Goal: Use online tool/utility: Utilize a website feature to perform a specific function

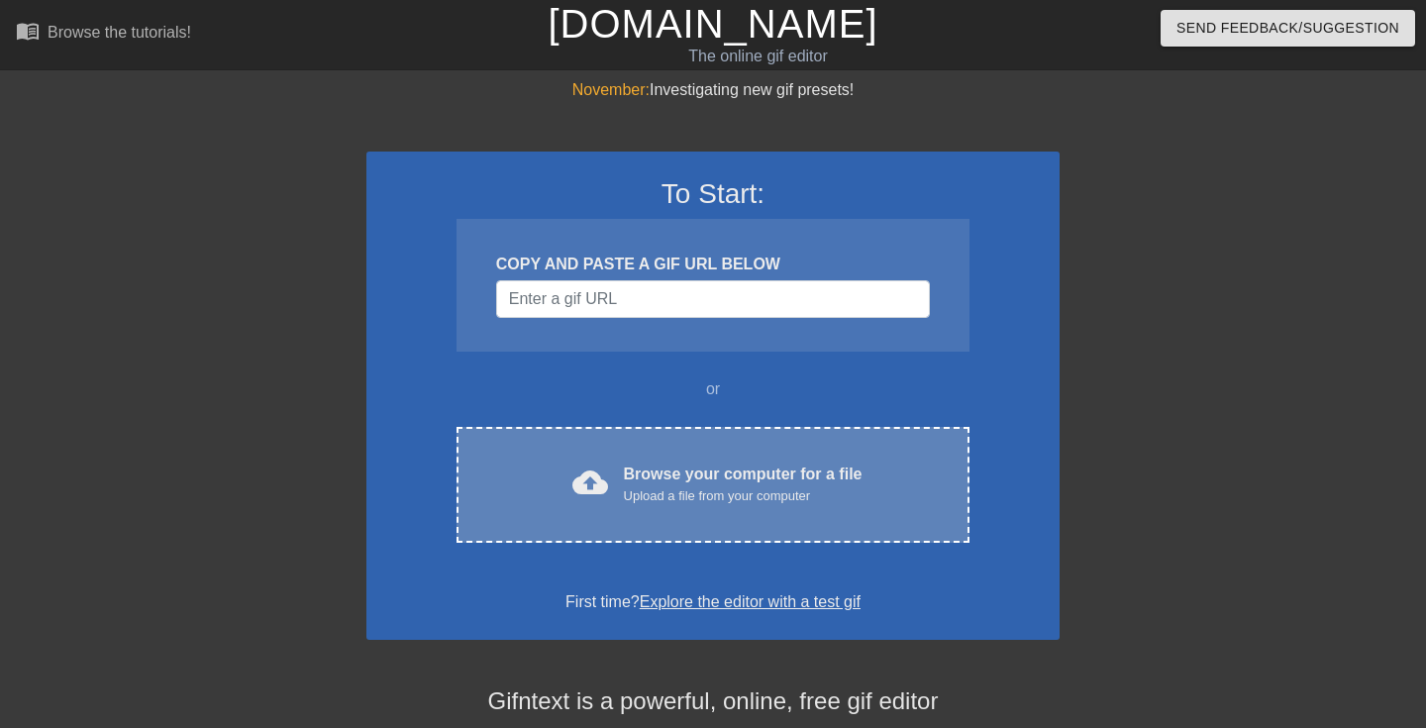
click at [676, 481] on div "Browse your computer for a file Upload a file from your computer" at bounding box center [743, 484] width 239 height 44
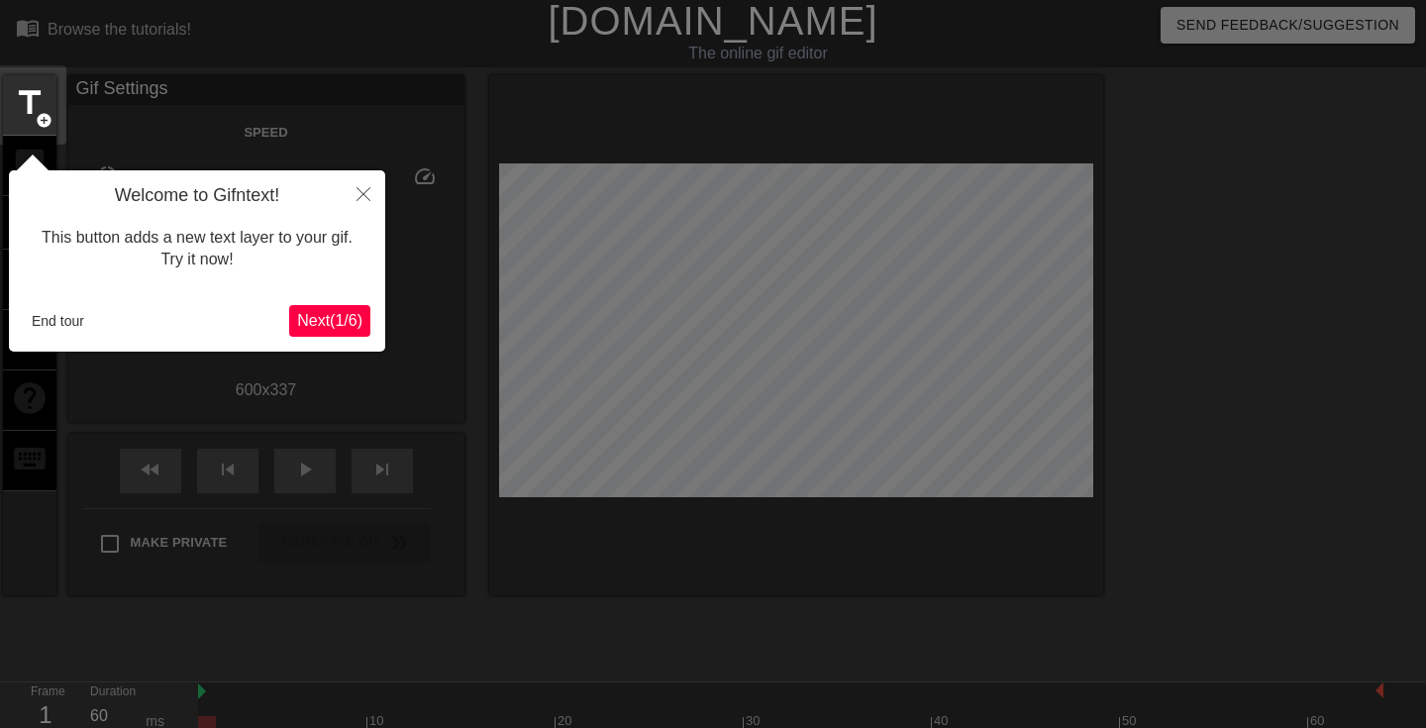
scroll to position [49, 0]
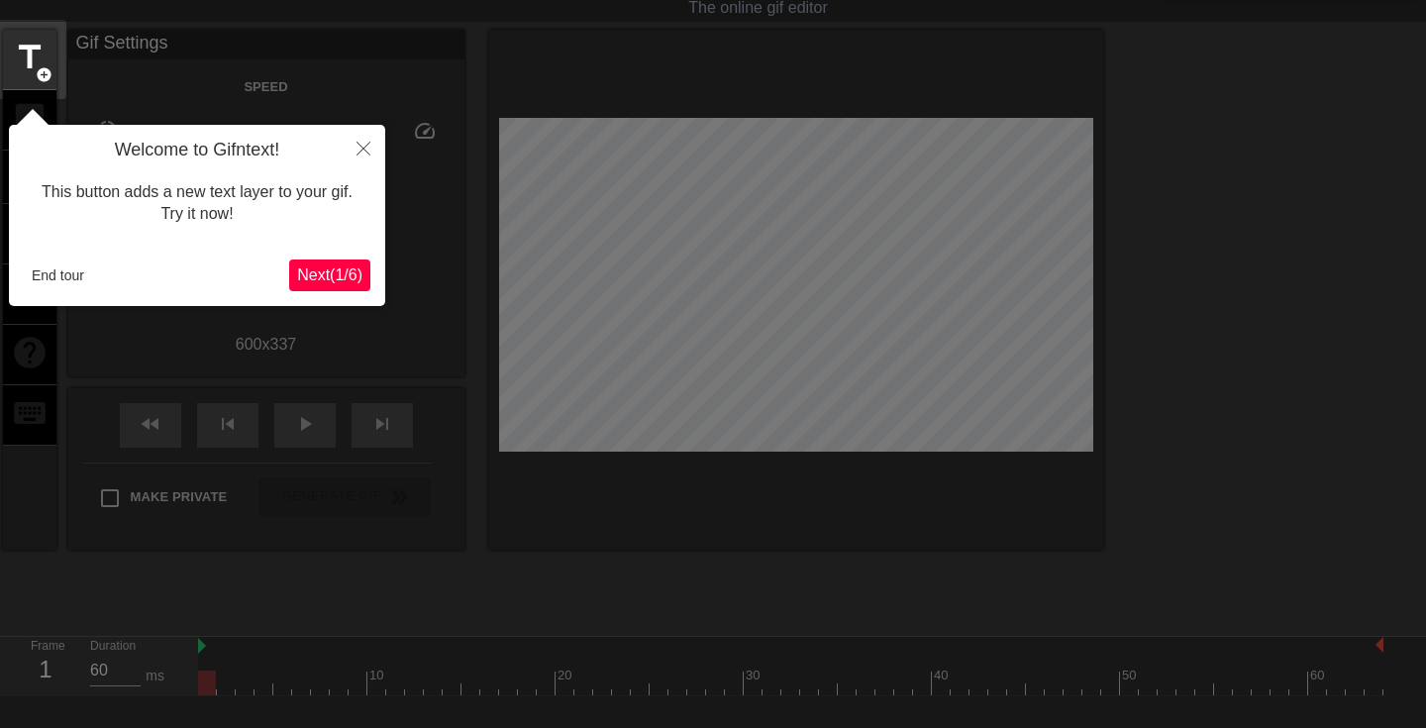
click at [319, 285] on button "Next ( 1 / 6 )" at bounding box center [329, 275] width 81 height 32
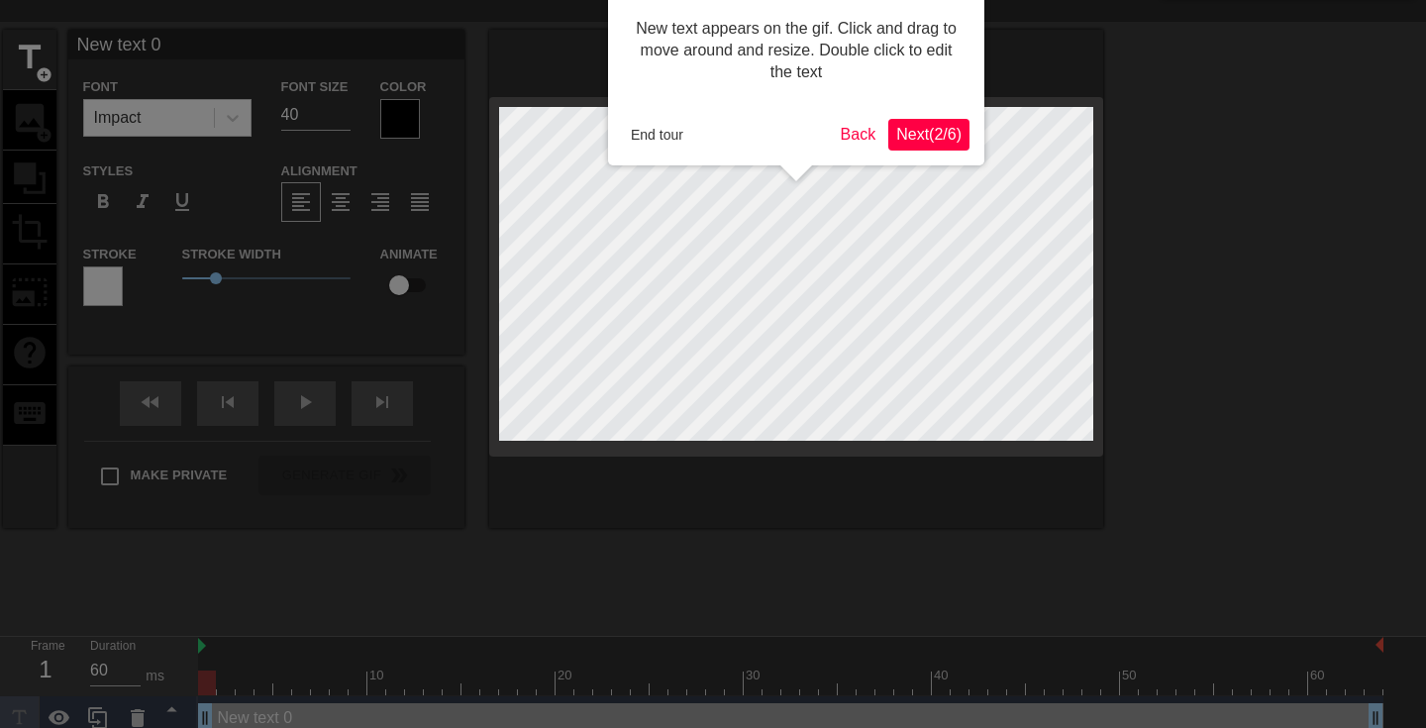
scroll to position [0, 0]
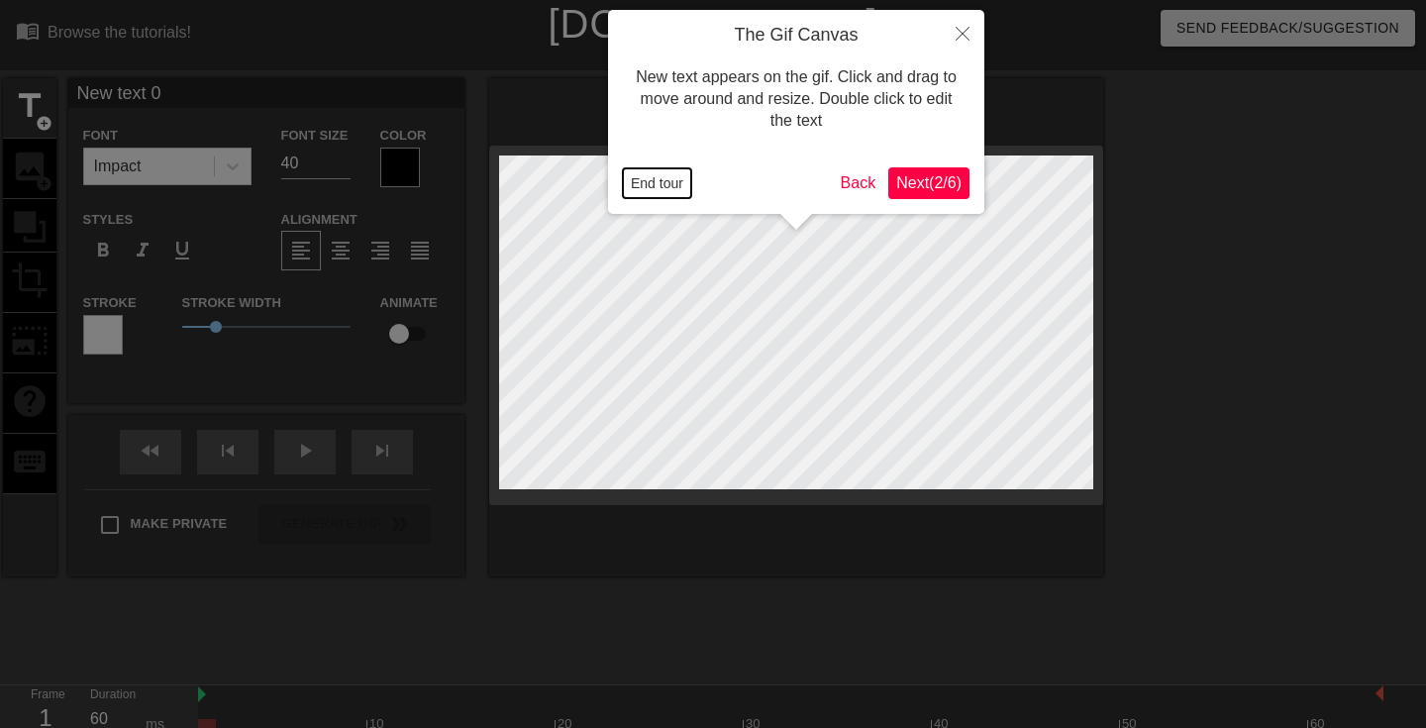
click at [661, 183] on button "End tour" at bounding box center [657, 183] width 68 height 30
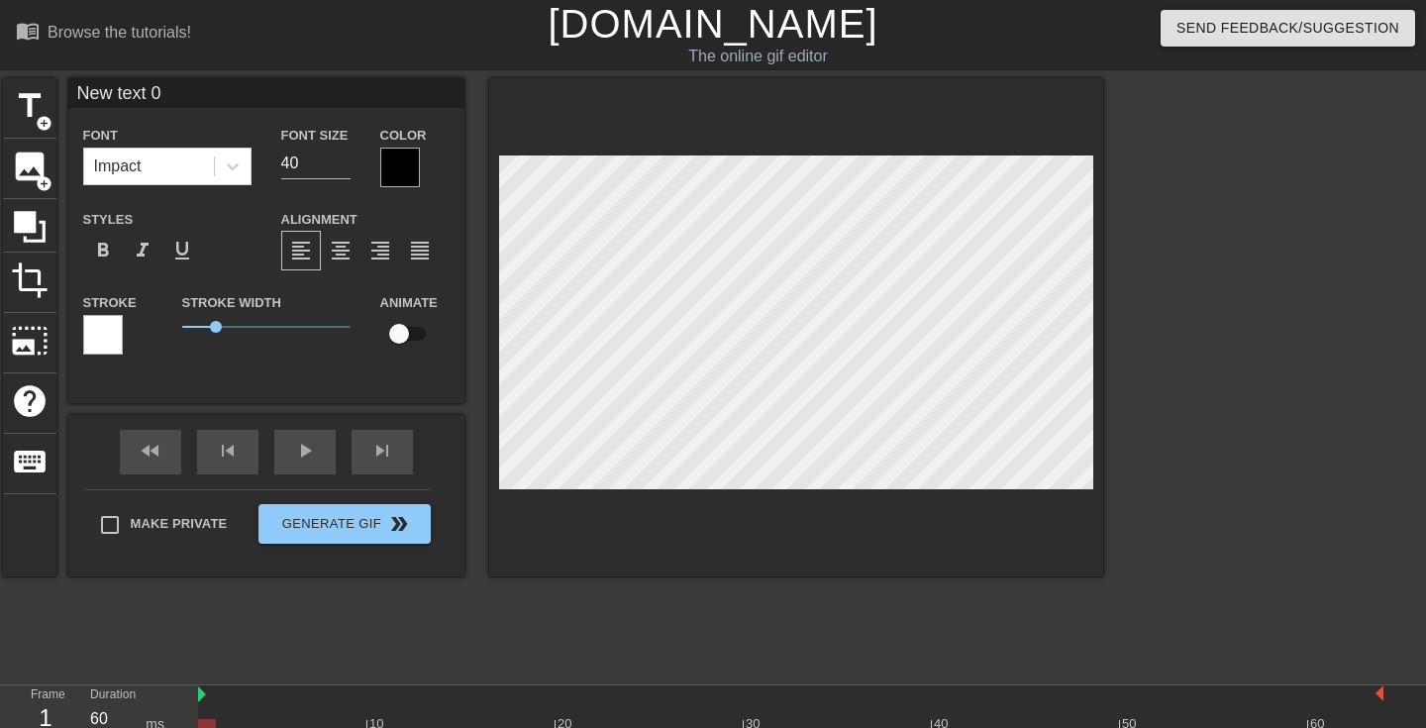
scroll to position [0, 1]
type input "A"
type textarea "A"
type input "AL"
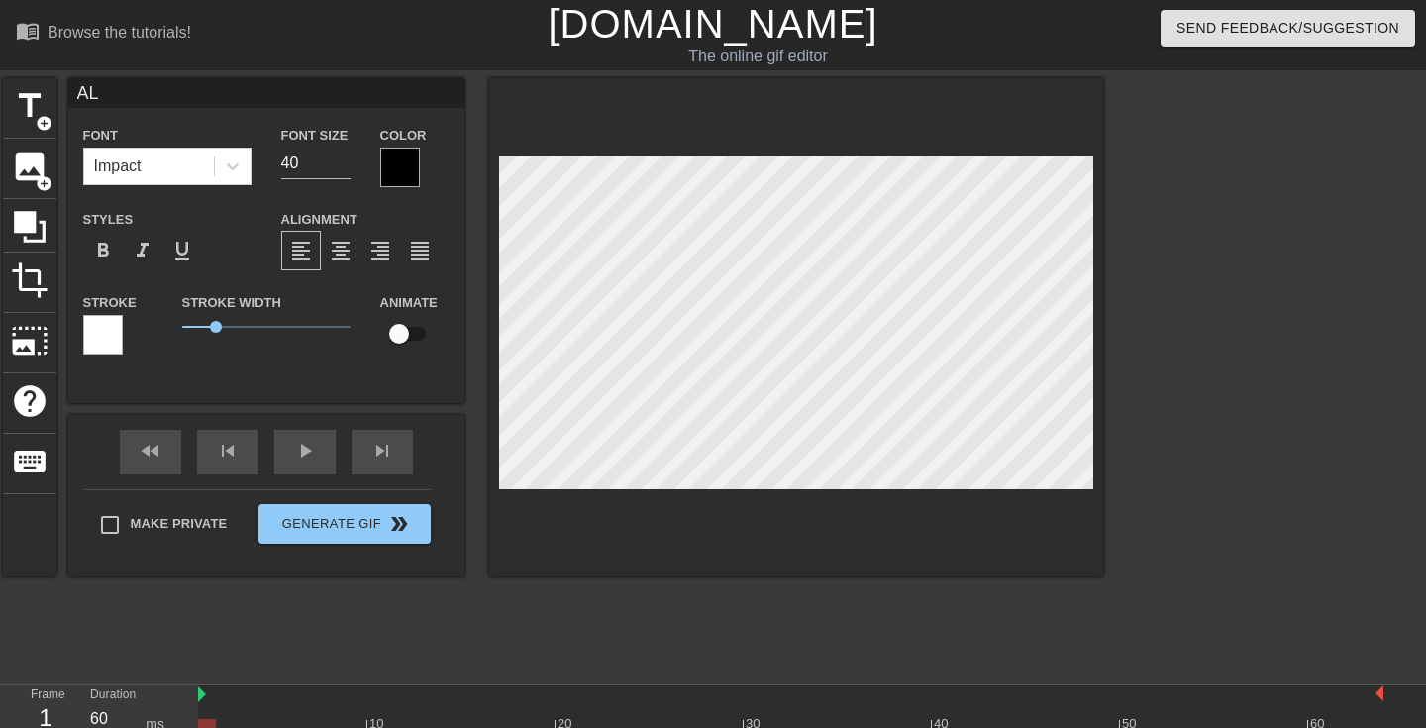
type textarea "ALE"
type input "[PERSON_NAME]"
type textarea "[PERSON_NAME]"
type input "ALEXI"
type textarea "ALEXI"
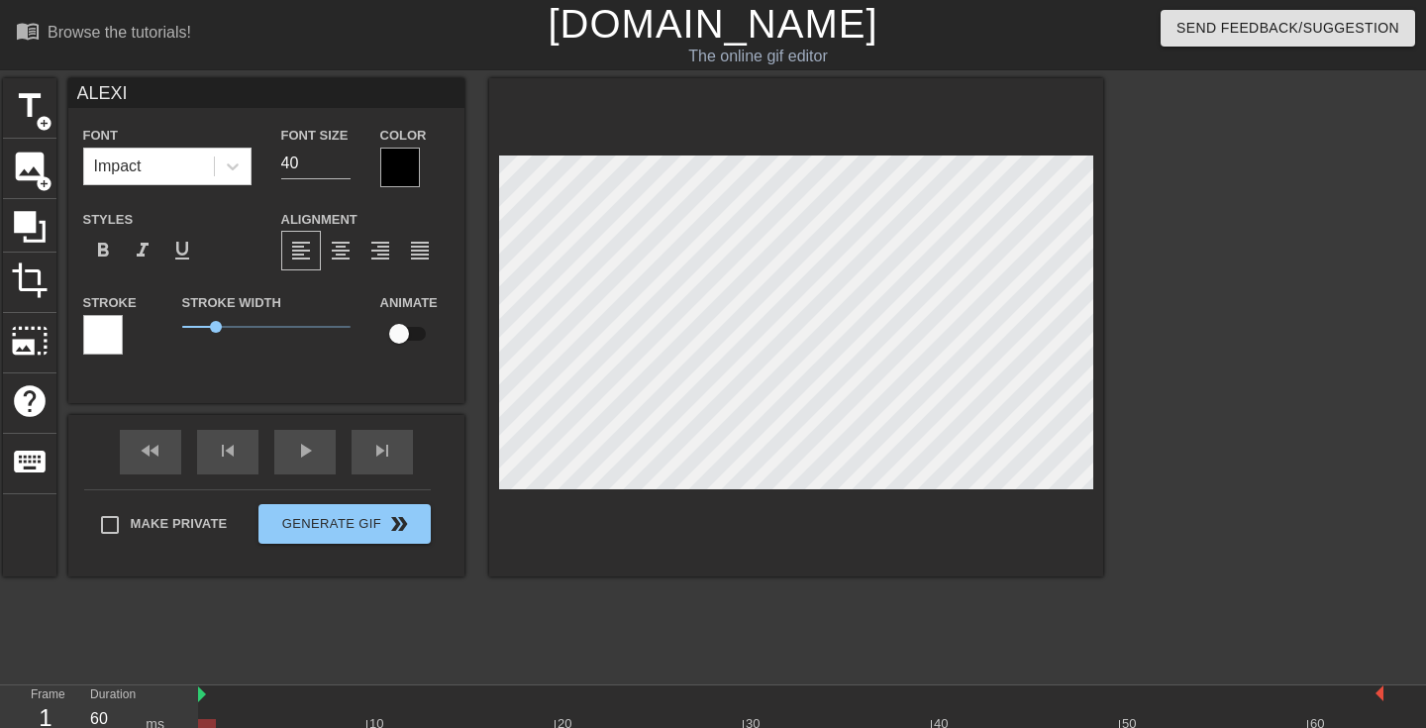
type input "[PERSON_NAME]"
type textarea "[PERSON_NAME]"
click at [401, 163] on div at bounding box center [400, 168] width 40 height 40
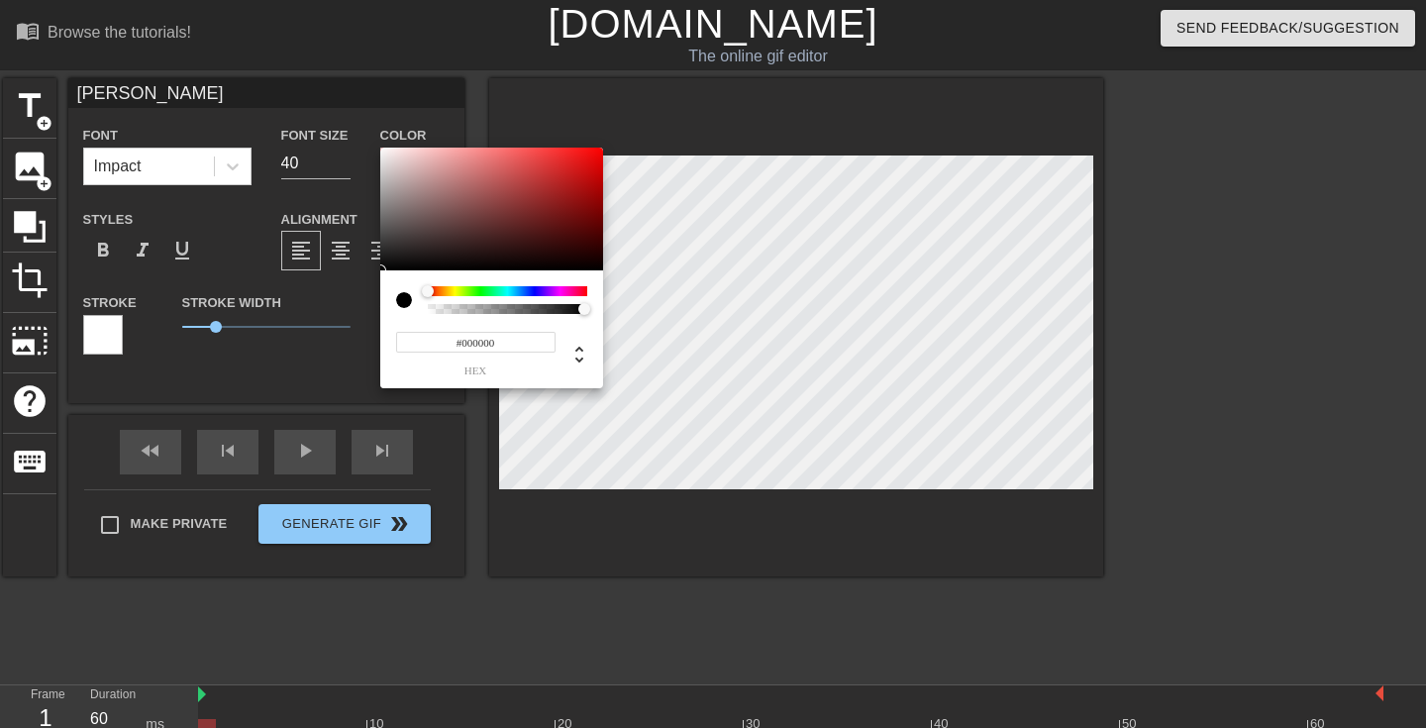
type input "#EC0E0E"
click at [589, 156] on div at bounding box center [491, 209] width 223 height 123
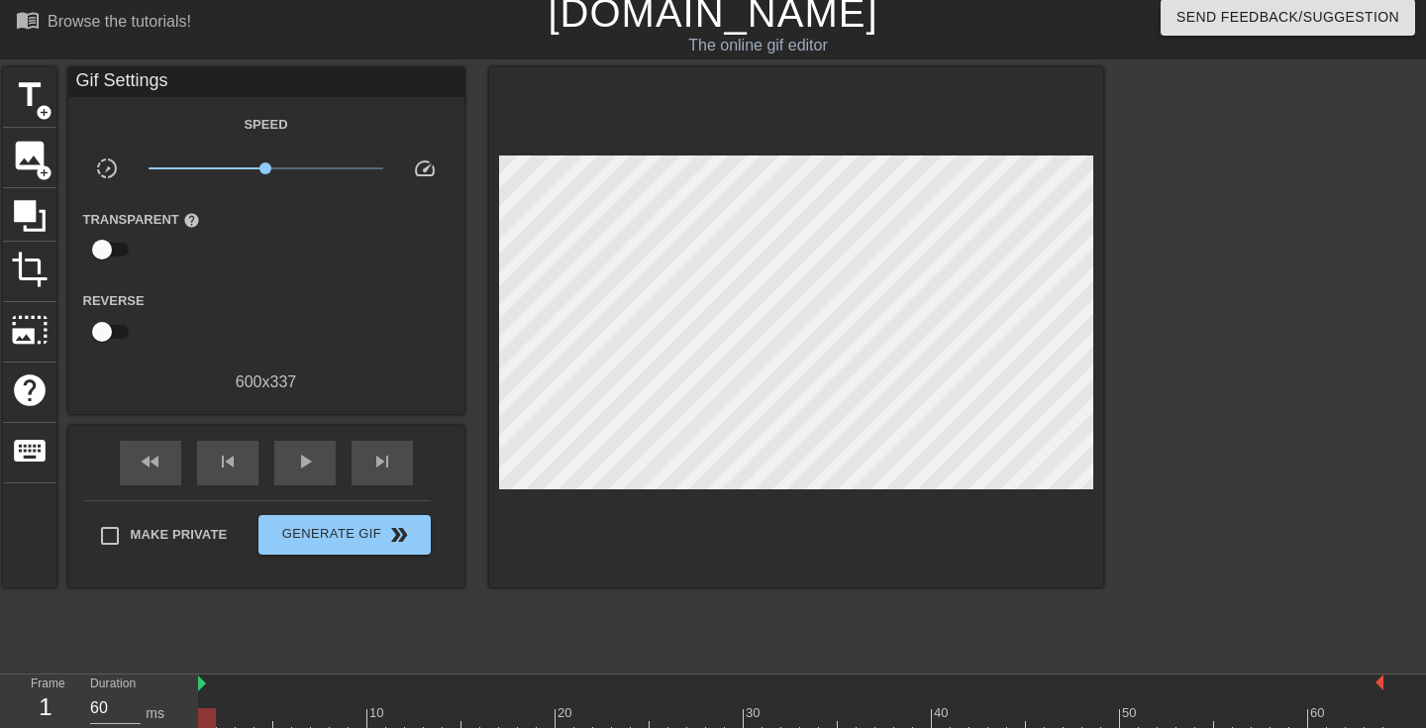
scroll to position [0, 0]
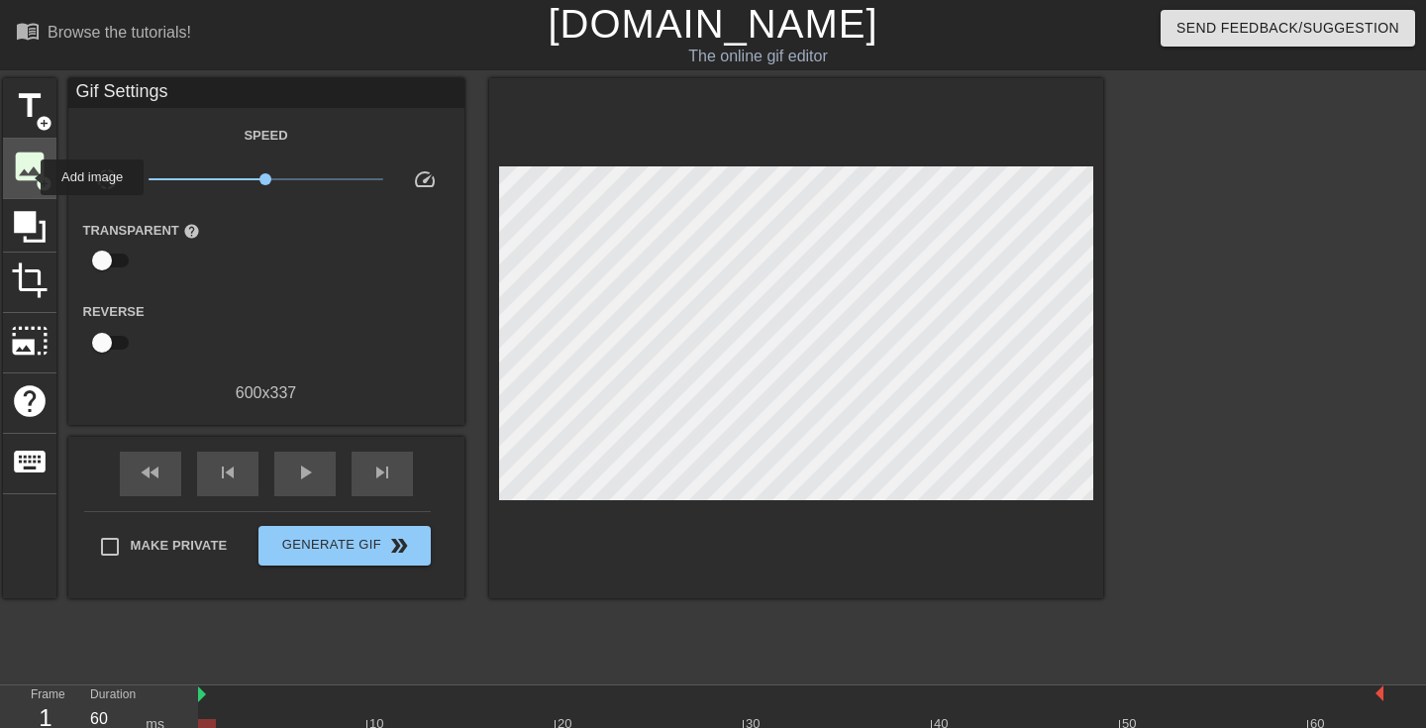
click at [27, 176] on span "image" at bounding box center [30, 167] width 38 height 38
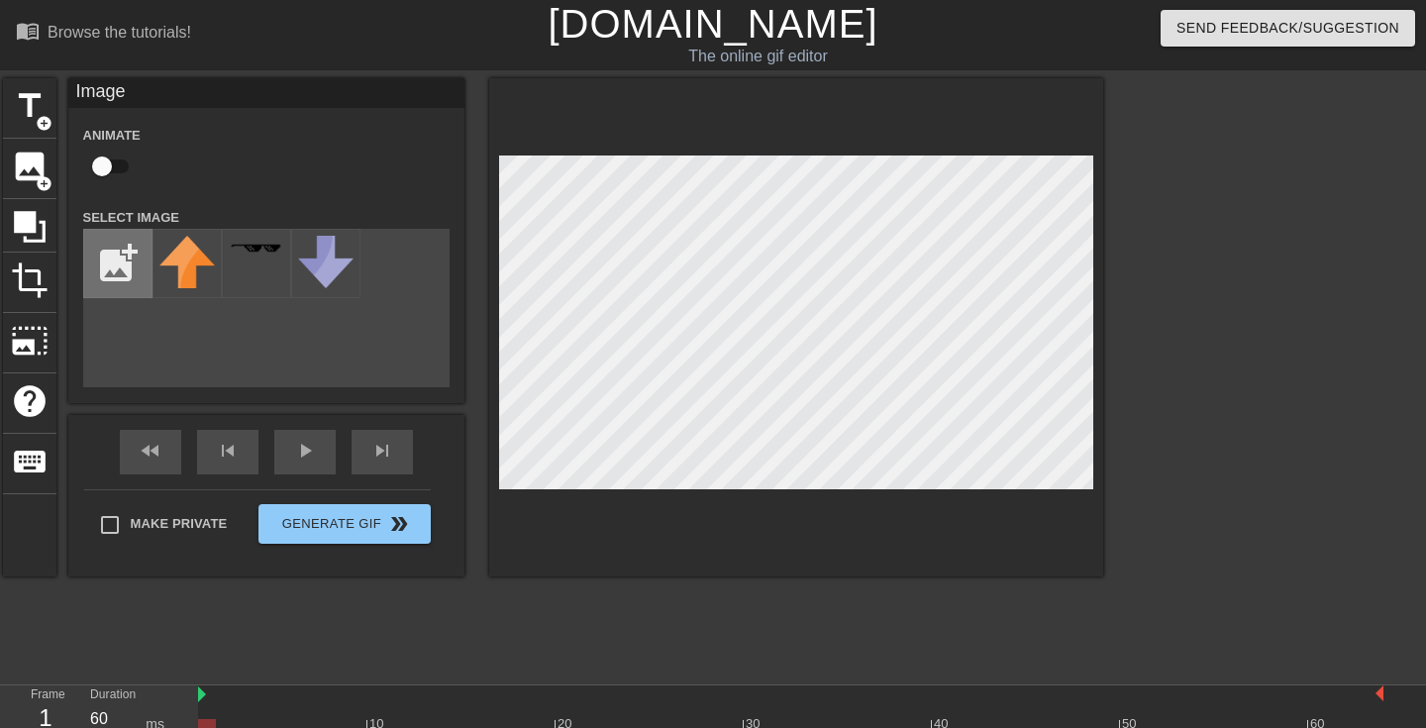
click at [127, 267] on input "file" at bounding box center [117, 263] width 67 height 67
type input "C:\fakepath\78772b379cea8a247322aec554ac9f1f.webp"
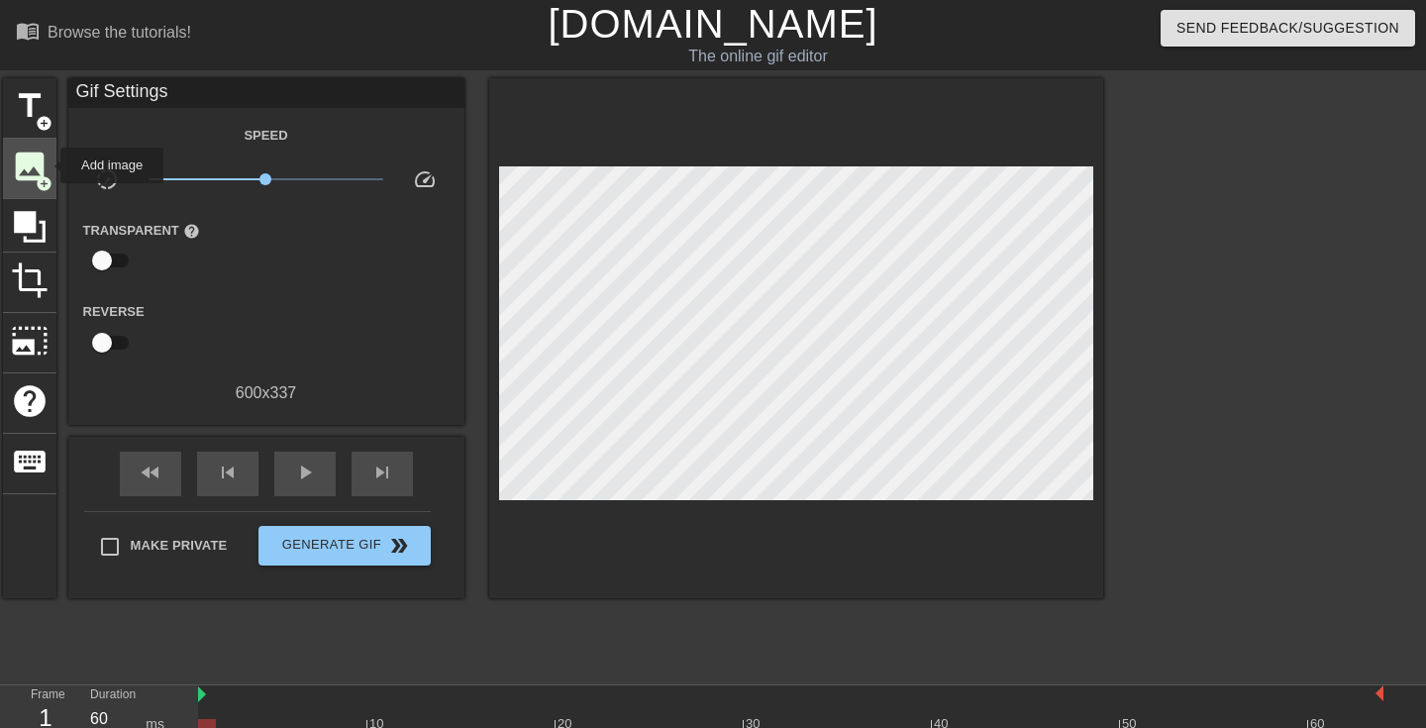
click at [47, 166] on span "image" at bounding box center [30, 167] width 38 height 38
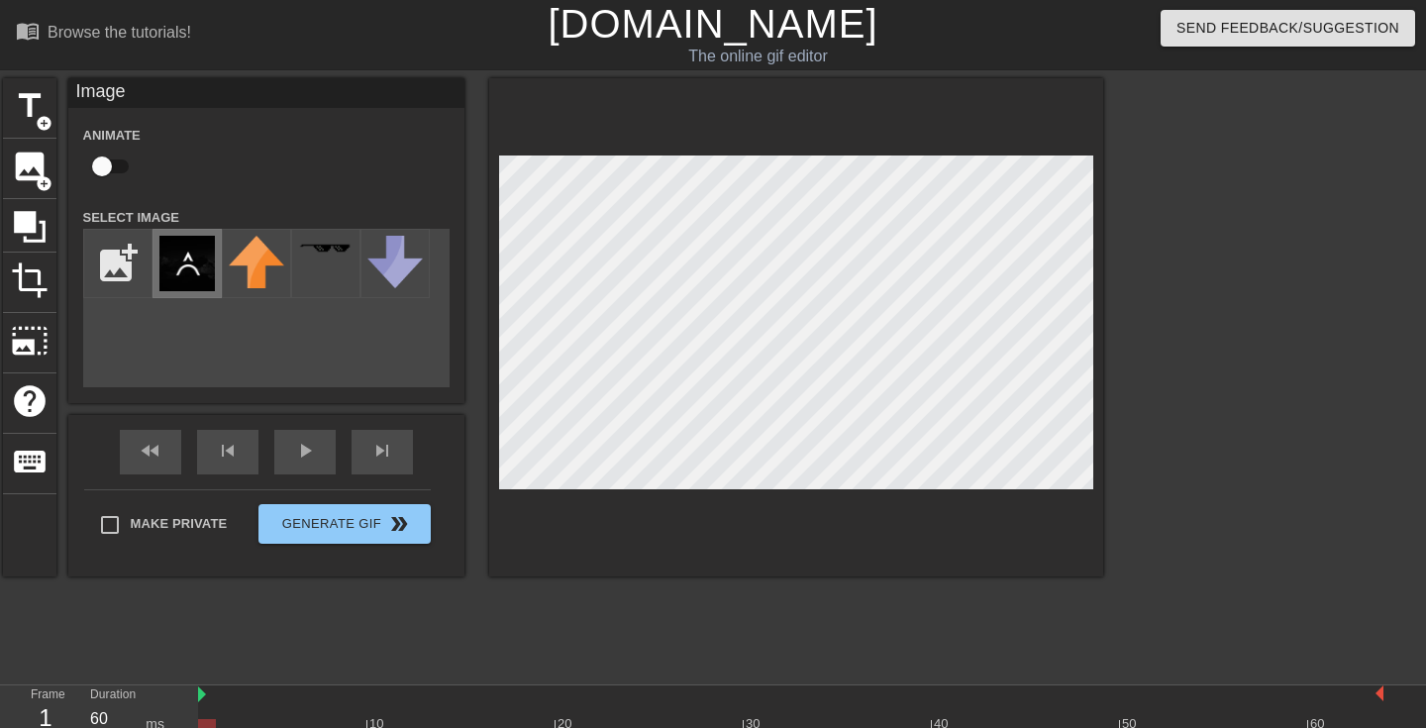
click at [187, 241] on img at bounding box center [186, 263] width 55 height 55
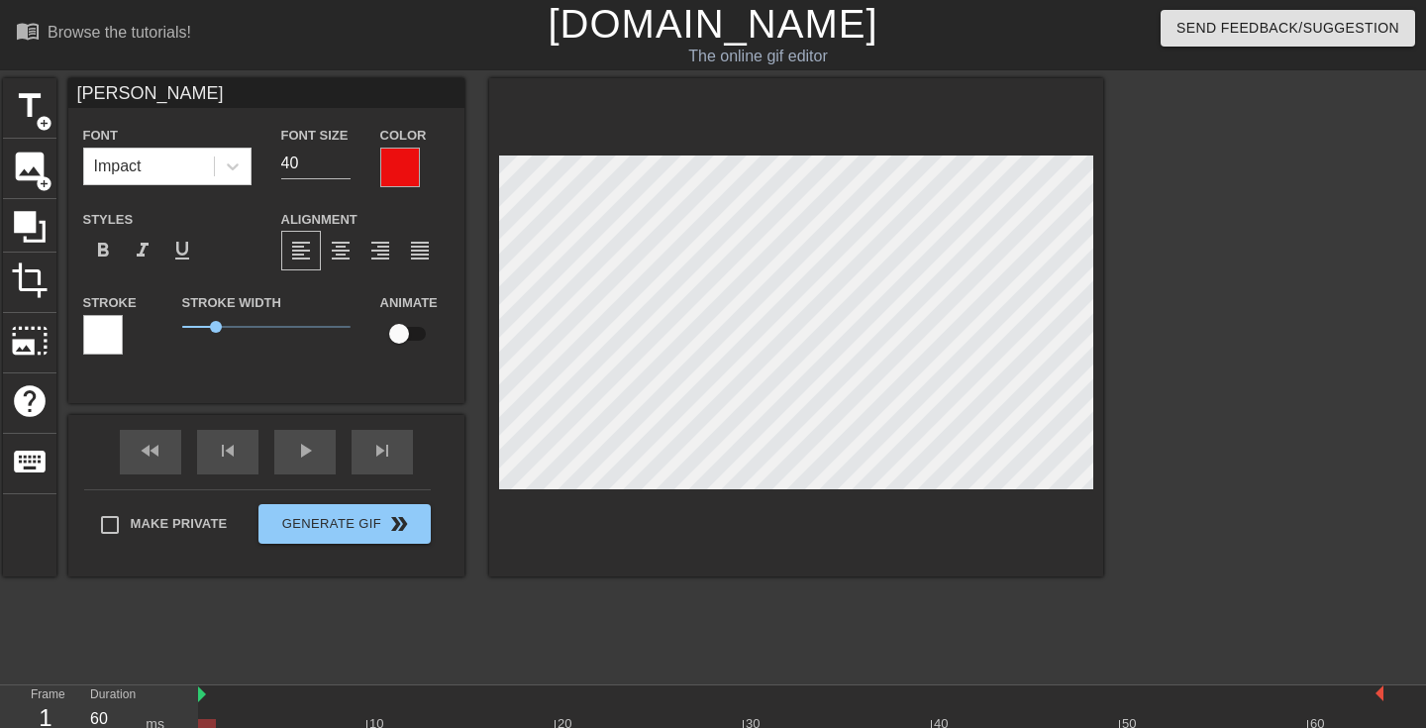
click at [401, 166] on div at bounding box center [400, 168] width 40 height 40
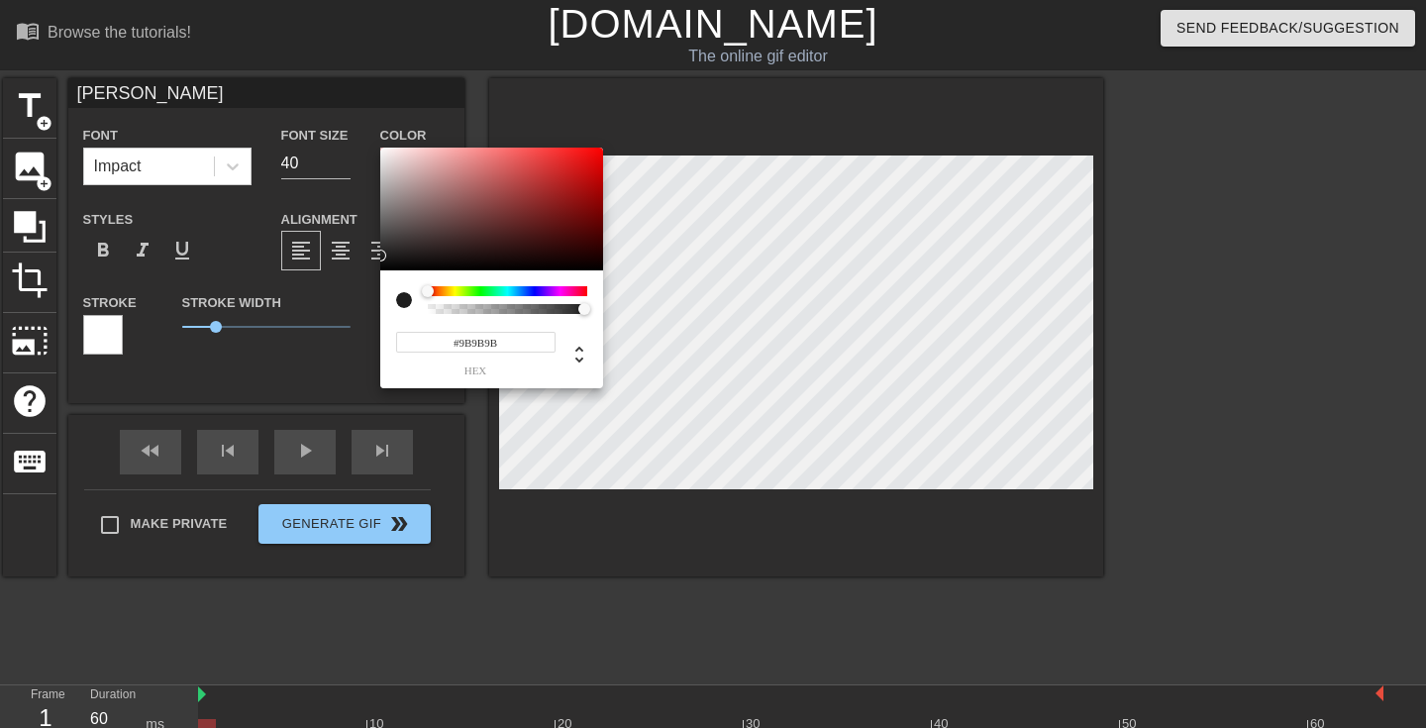
type input "#000000"
drag, startPoint x: 434, startPoint y: 235, endPoint x: 374, endPoint y: 270, distance: 69.3
click at [374, 270] on div "#000000 hex" at bounding box center [713, 364] width 1426 height 728
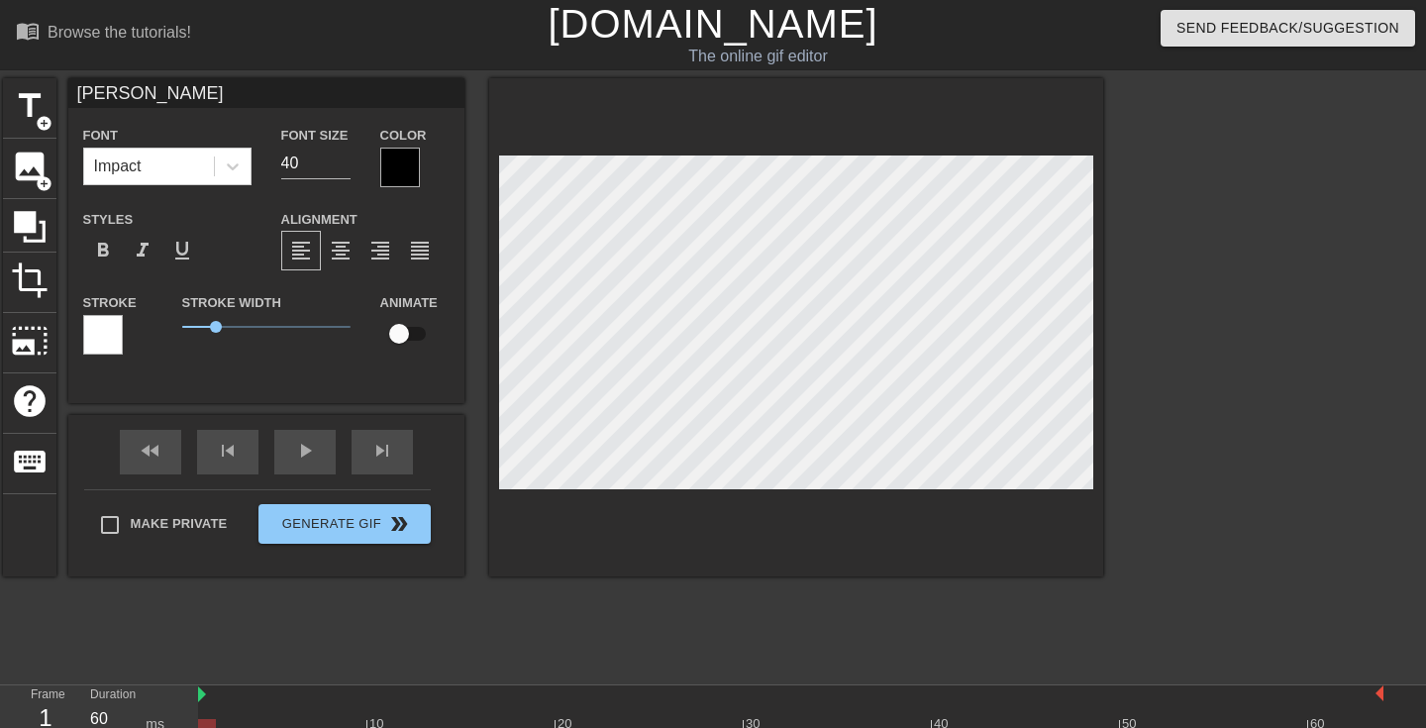
scroll to position [0, 1]
click at [403, 159] on div at bounding box center [400, 168] width 40 height 40
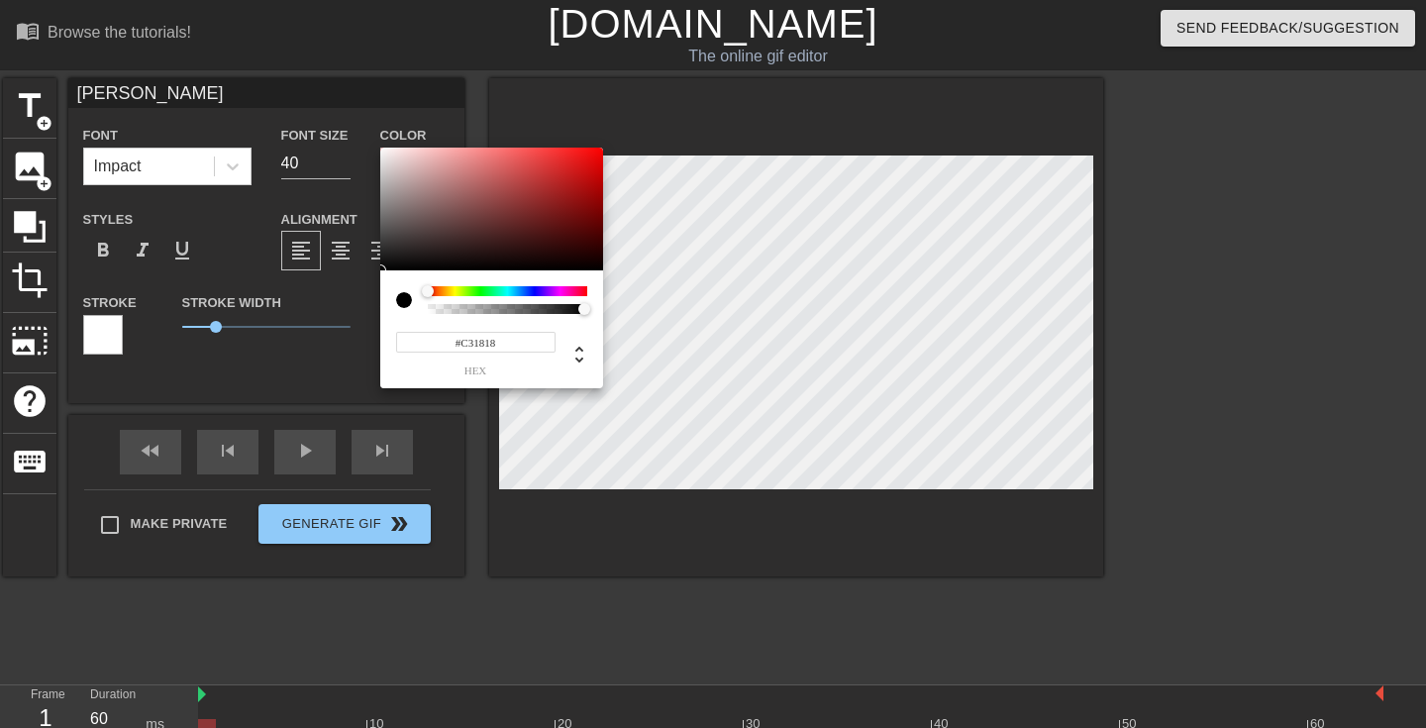
click at [575, 176] on div at bounding box center [491, 209] width 223 height 123
type input "#B51010"
click at [583, 183] on div at bounding box center [584, 186] width 12 height 12
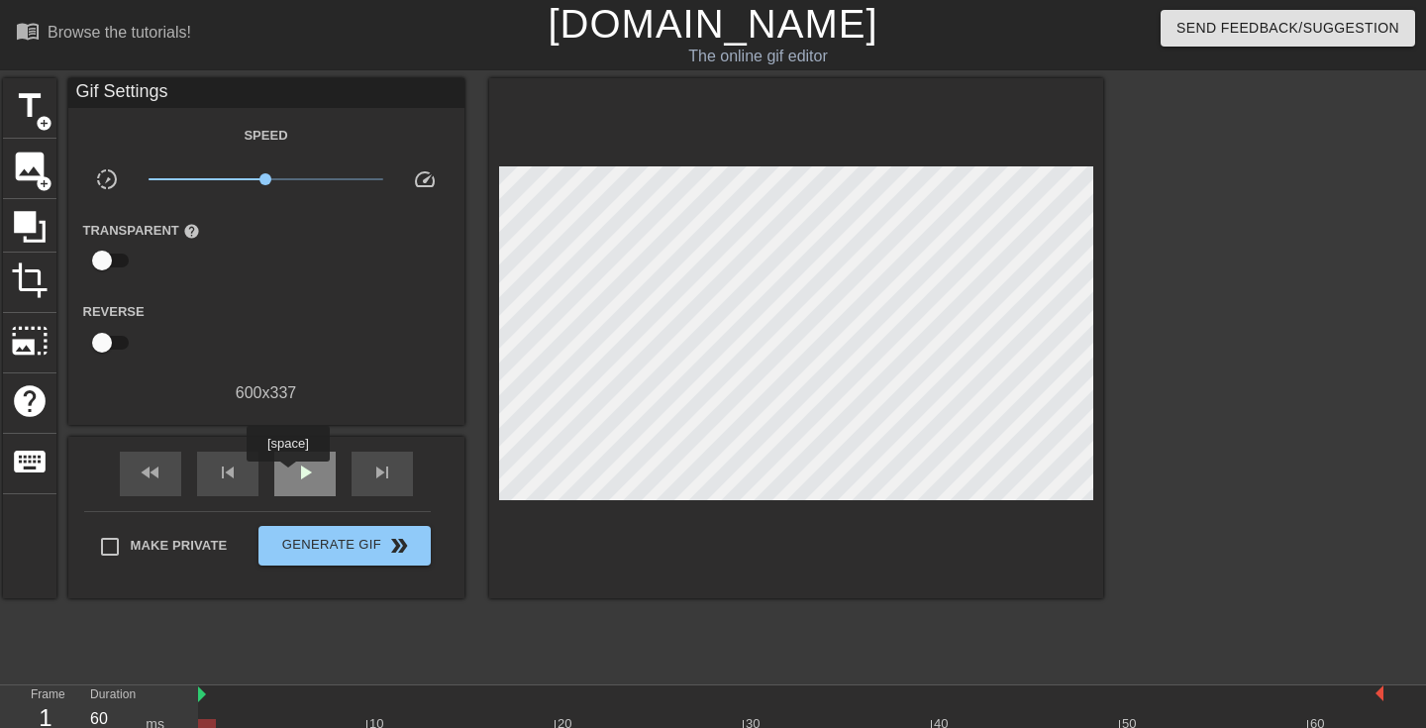
click at [290, 475] on div "play_arrow" at bounding box center [304, 473] width 61 height 45
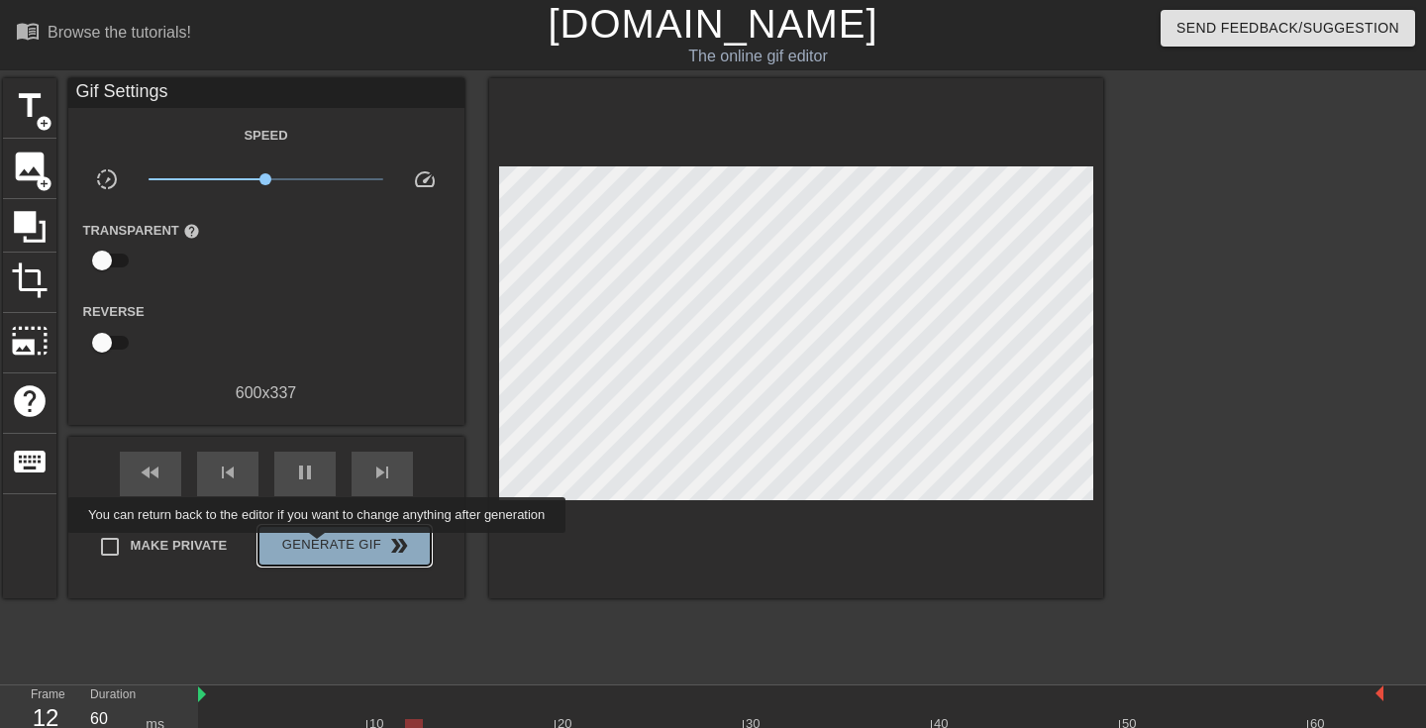
click at [330, 547] on span "Generate Gif double_arrow" at bounding box center [343, 546] width 155 height 24
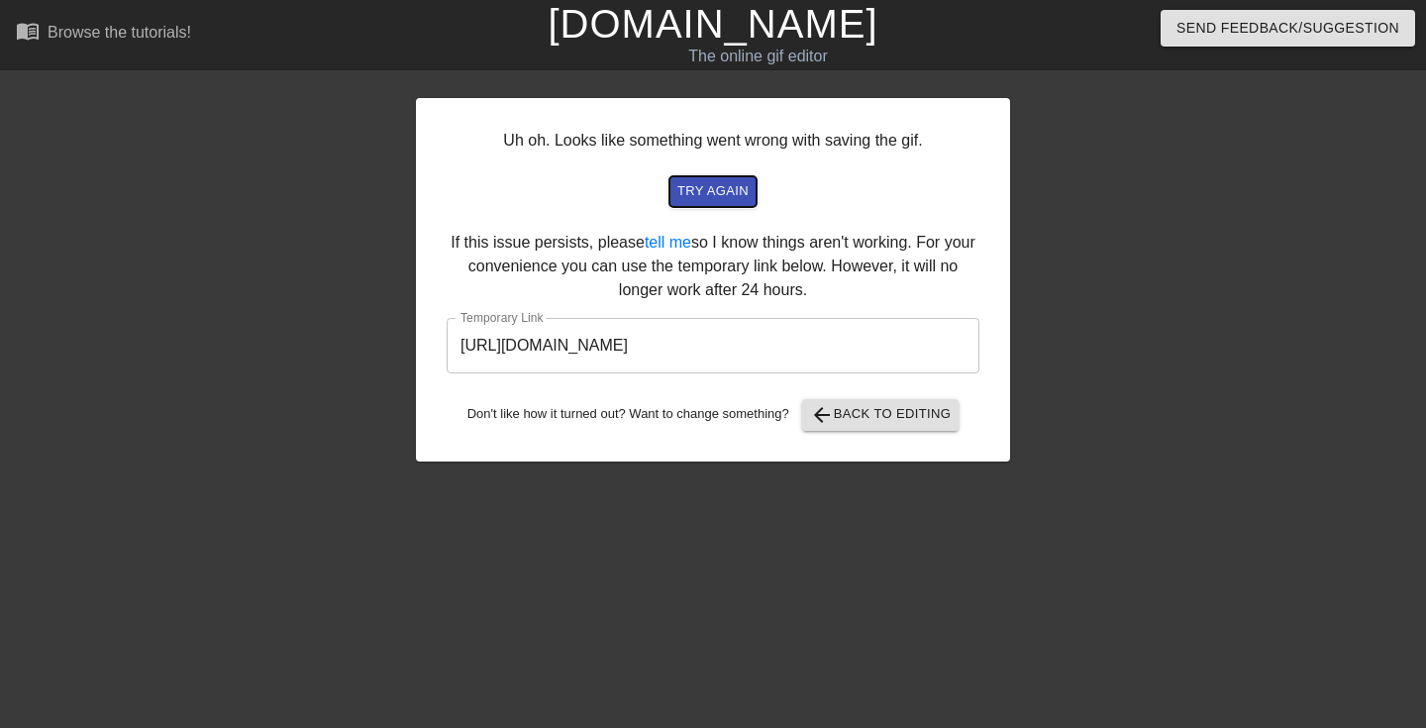
click at [724, 190] on span "try again" at bounding box center [712, 191] width 71 height 23
